Goal: Transaction & Acquisition: Purchase product/service

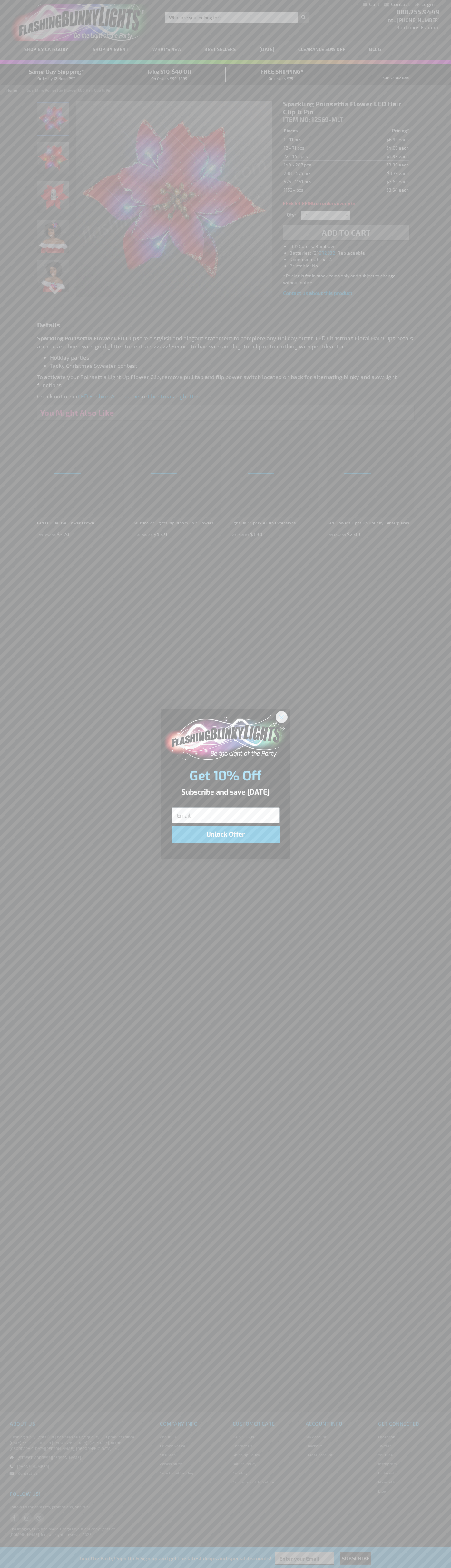
click at [282, 716] on icon "Close dialog" at bounding box center [281, 716] width 4 height 4
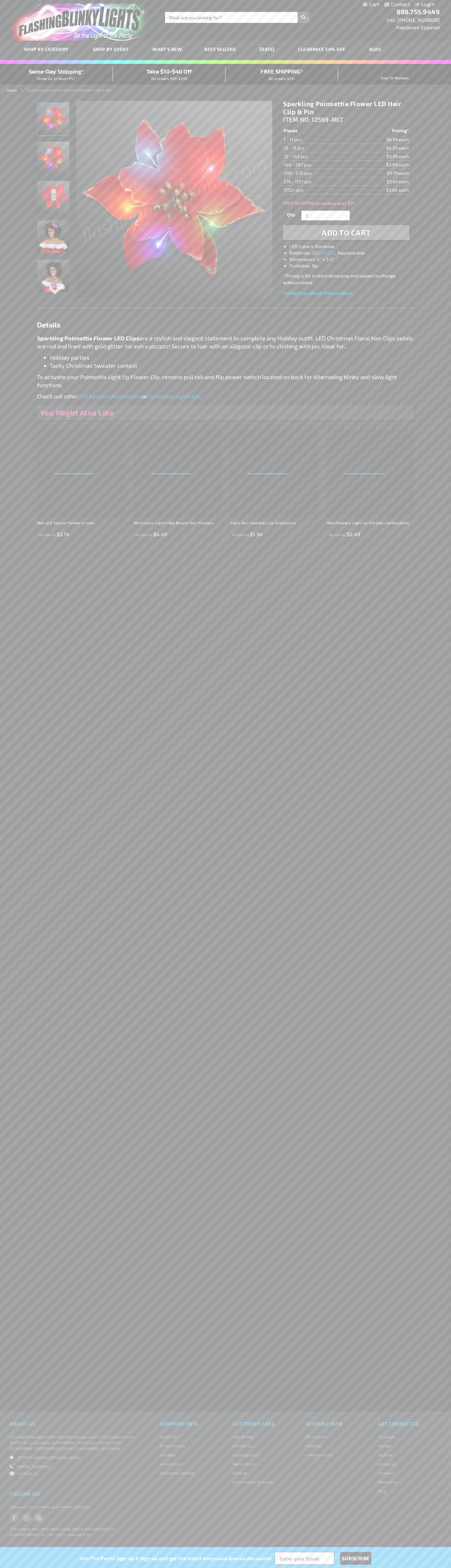
click at [346, 232] on span "Add to Cart" at bounding box center [346, 232] width 49 height 9
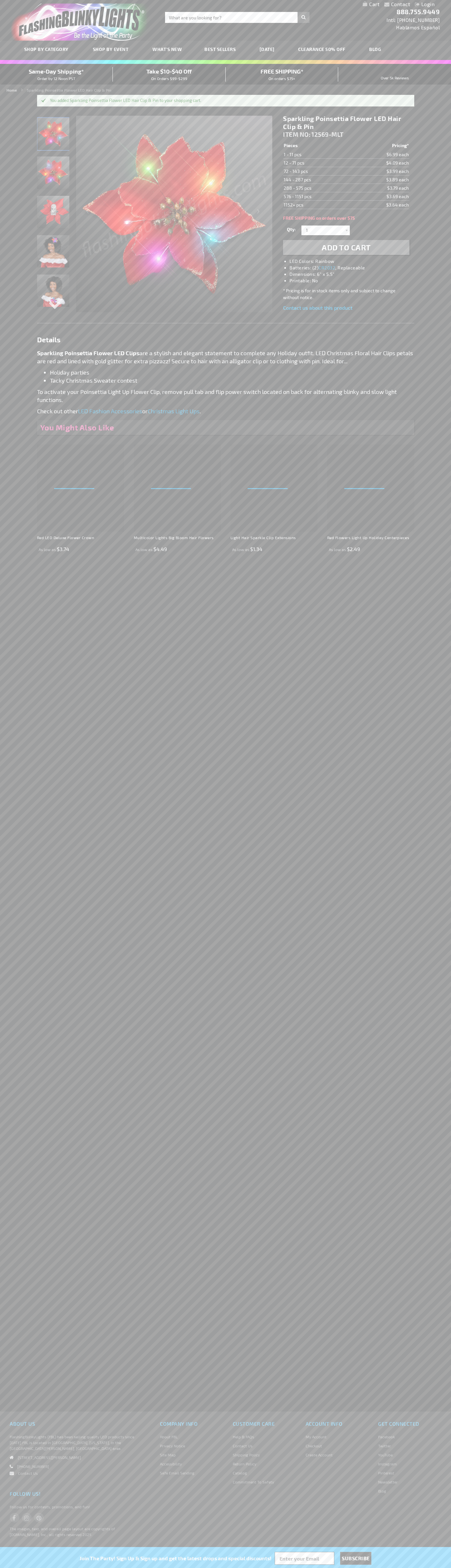
click at [371, 4] on link "My Cart" at bounding box center [371, 4] width 17 height 6
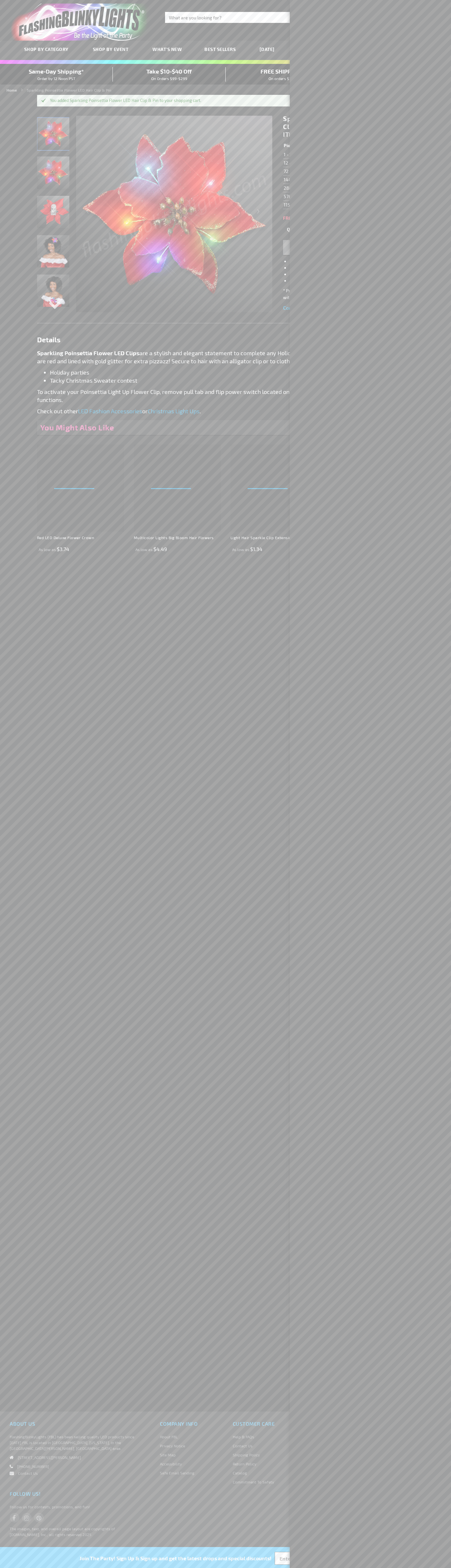
click at [57, 74] on span "Same-Day Shipping*" at bounding box center [56, 72] width 55 height 7
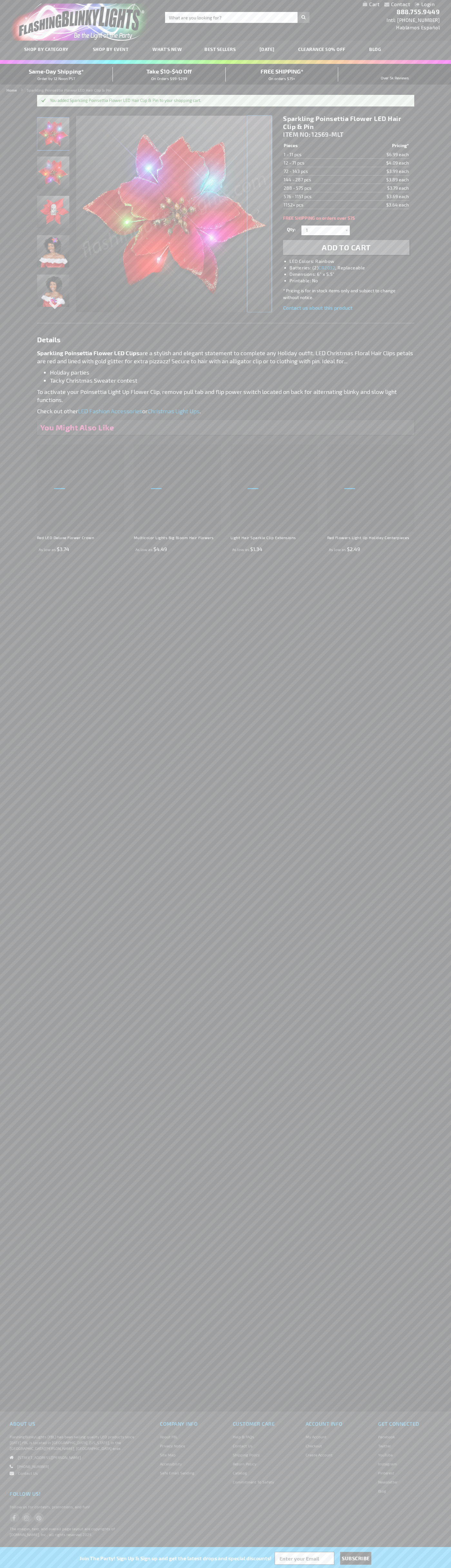
click at [259, 214] on div "Next" at bounding box center [259, 213] width 26 height 198
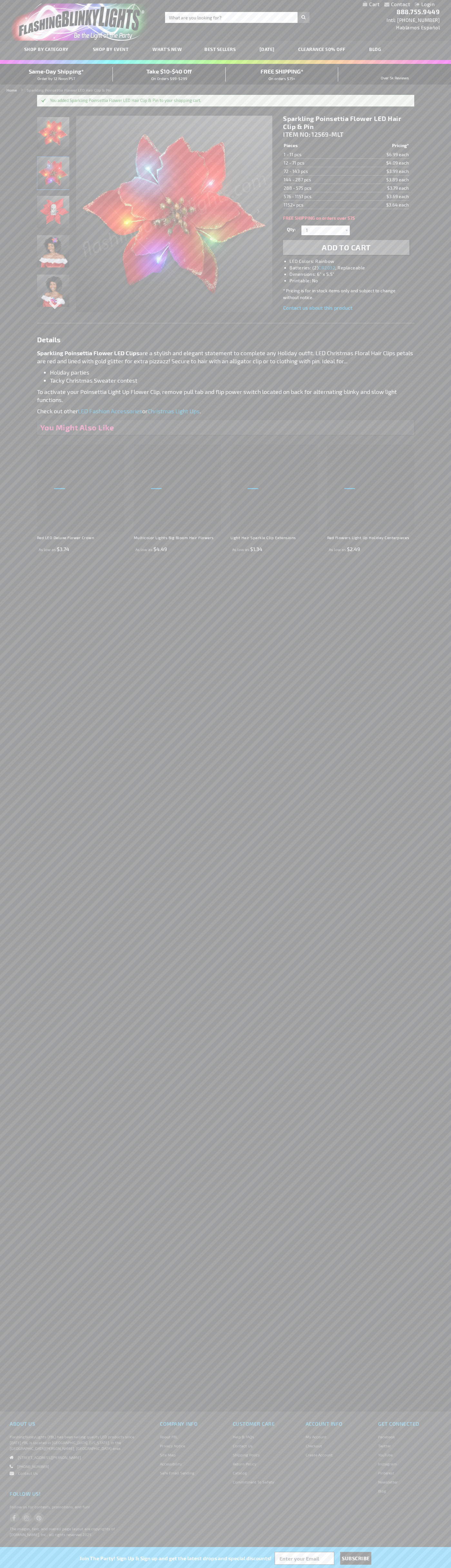
click at [57, 74] on span "Same-Day Shipping*" at bounding box center [56, 72] width 55 height 7
click at [53, 308] on div "Next" at bounding box center [53, 310] width 10 height 14
click at [259, 214] on div "Next" at bounding box center [259, 213] width 26 height 198
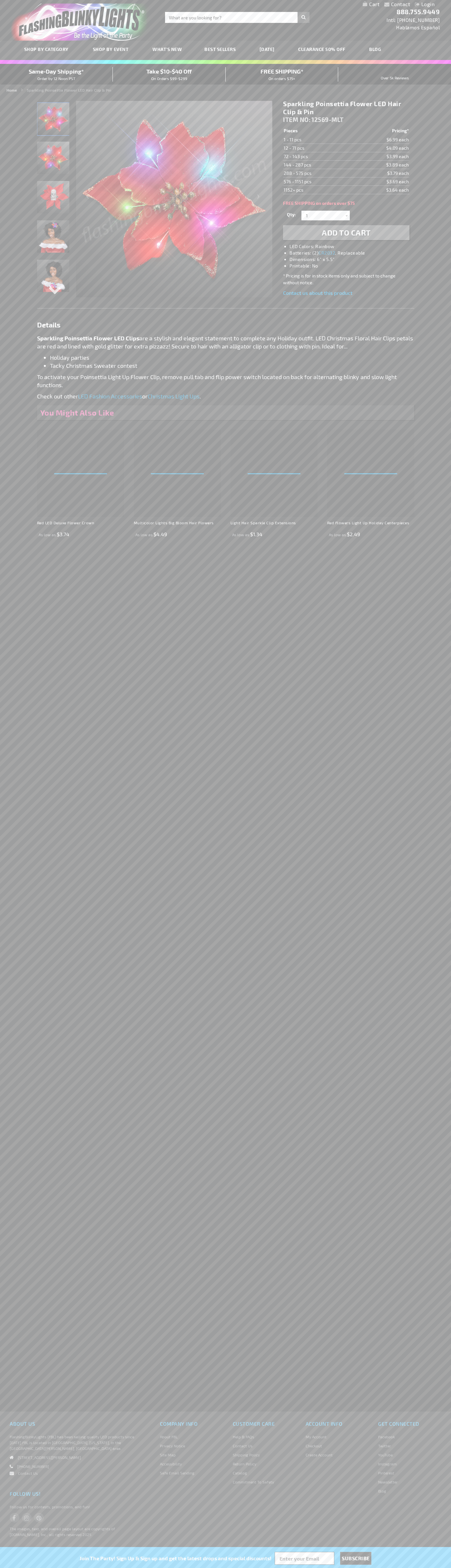
click at [298, 120] on span "ITEM NO:" at bounding box center [296, 120] width 27 height 7
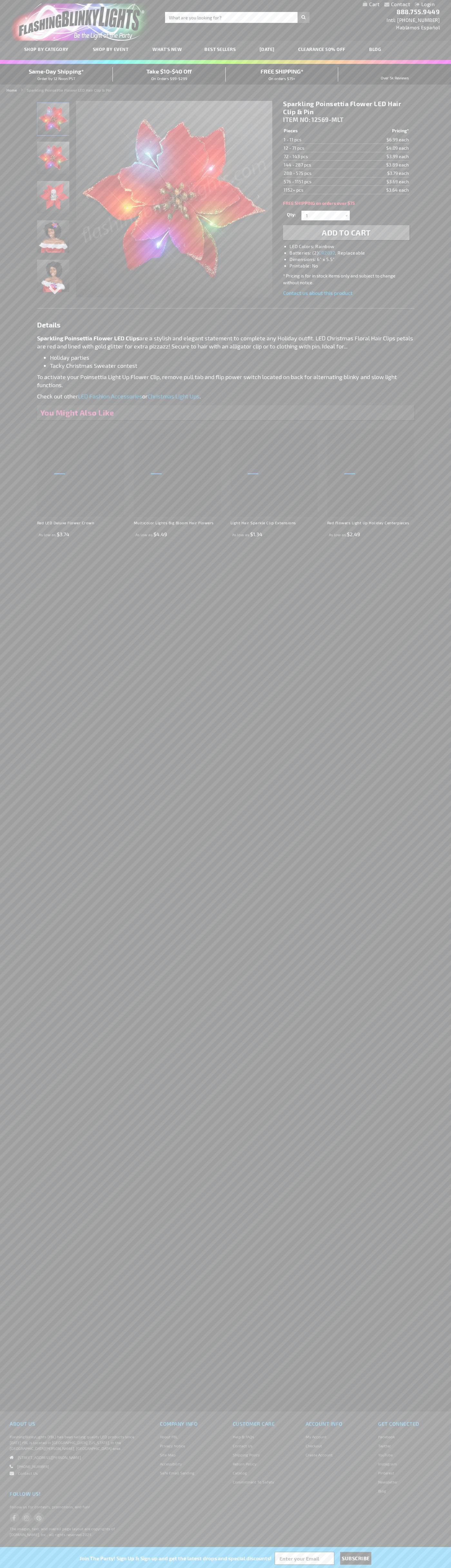
click at [318, 140] on td "1 - 11 pcs" at bounding box center [317, 140] width 70 height 9
